Goal: Transaction & Acquisition: Subscribe to service/newsletter

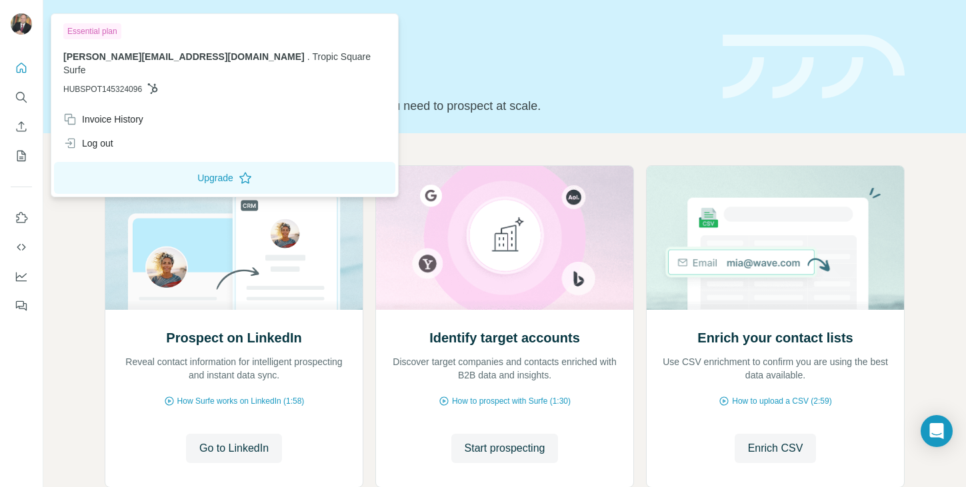
click at [107, 31] on div "Essential plan" at bounding box center [92, 31] width 58 height 16
click at [166, 167] on button "Upgrade" at bounding box center [224, 178] width 341 height 32
